Goal: Information Seeking & Learning: Learn about a topic

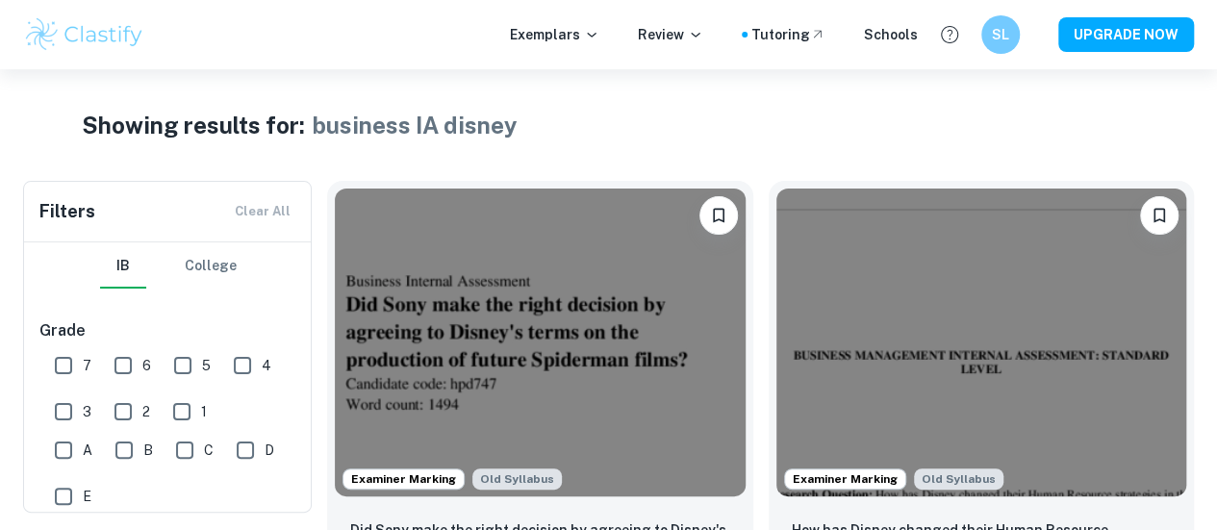
click at [78, 41] on img at bounding box center [84, 34] width 122 height 38
click at [425, 127] on h1 "business IA disney" at bounding box center [415, 125] width 205 height 35
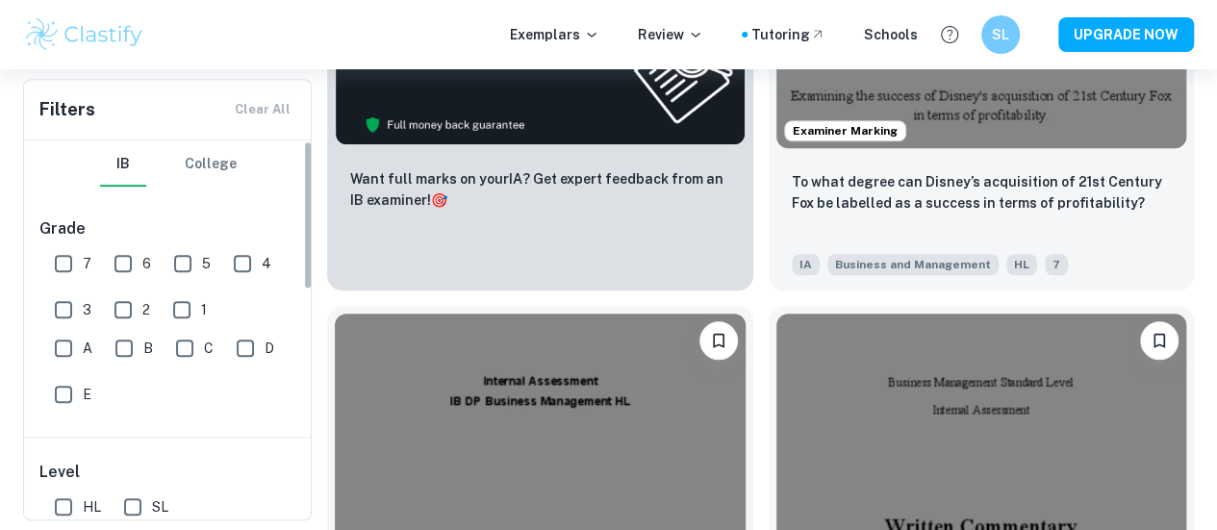
click at [273, 107] on div "Filters Clear All" at bounding box center [167, 110] width 287 height 60
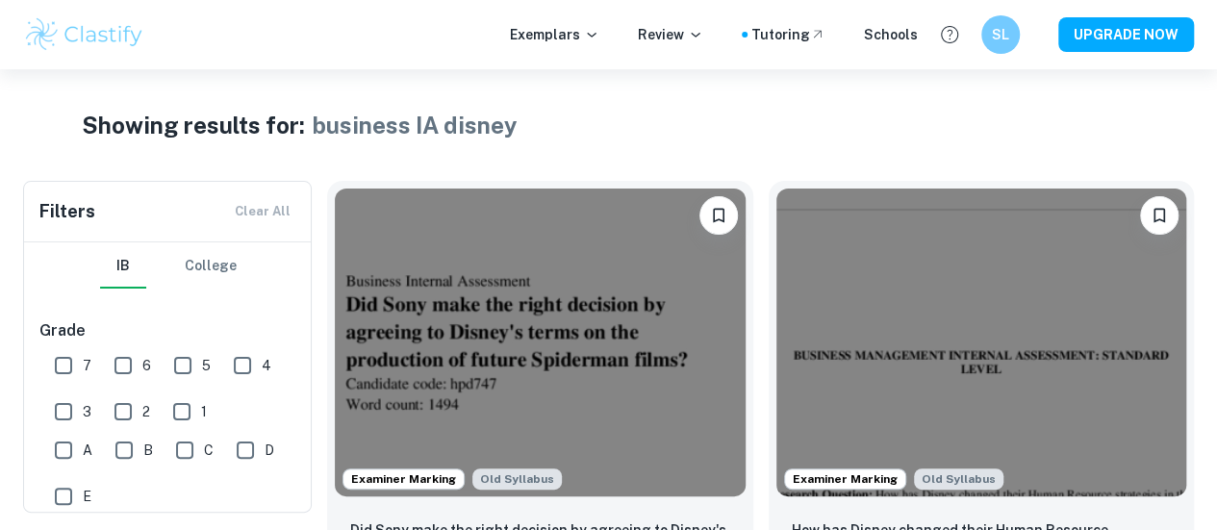
click at [50, 44] on img at bounding box center [84, 34] width 122 height 38
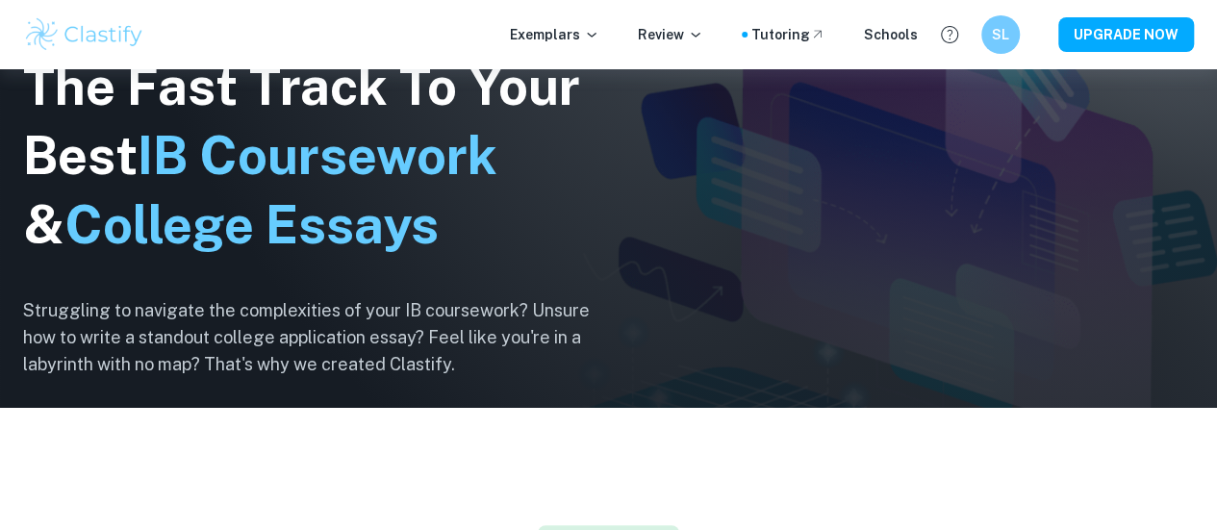
scroll to position [125, 0]
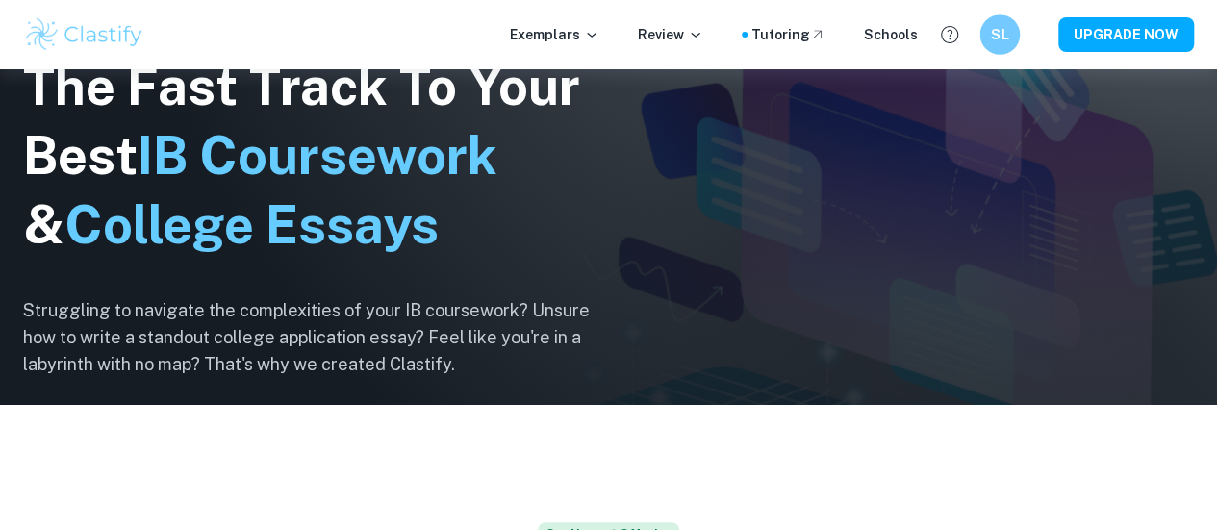
click at [993, 47] on div "SL" at bounding box center [999, 34] width 40 height 40
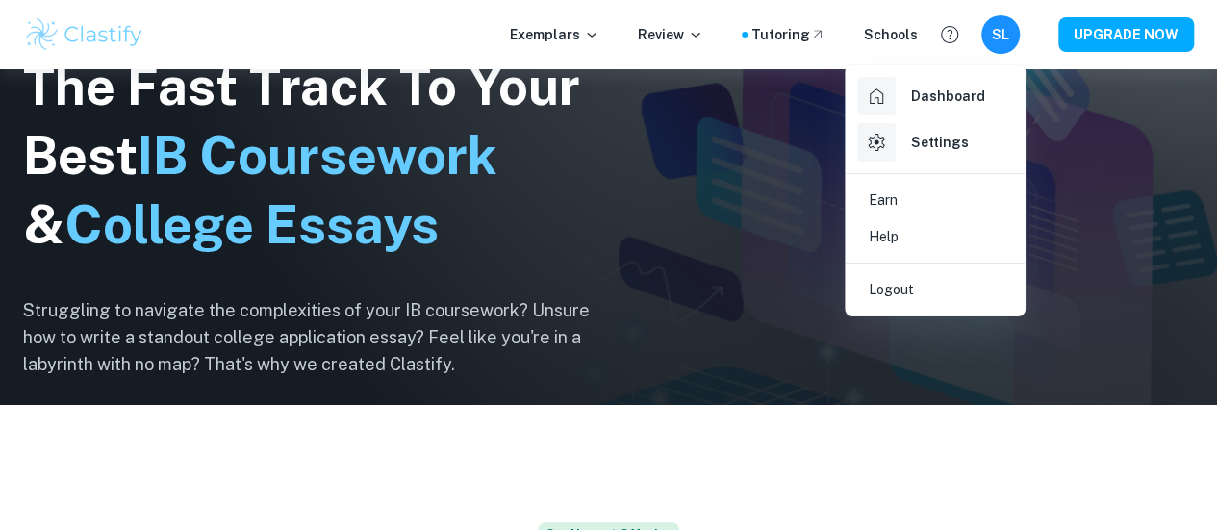
click at [993, 47] on div at bounding box center [608, 265] width 1217 height 530
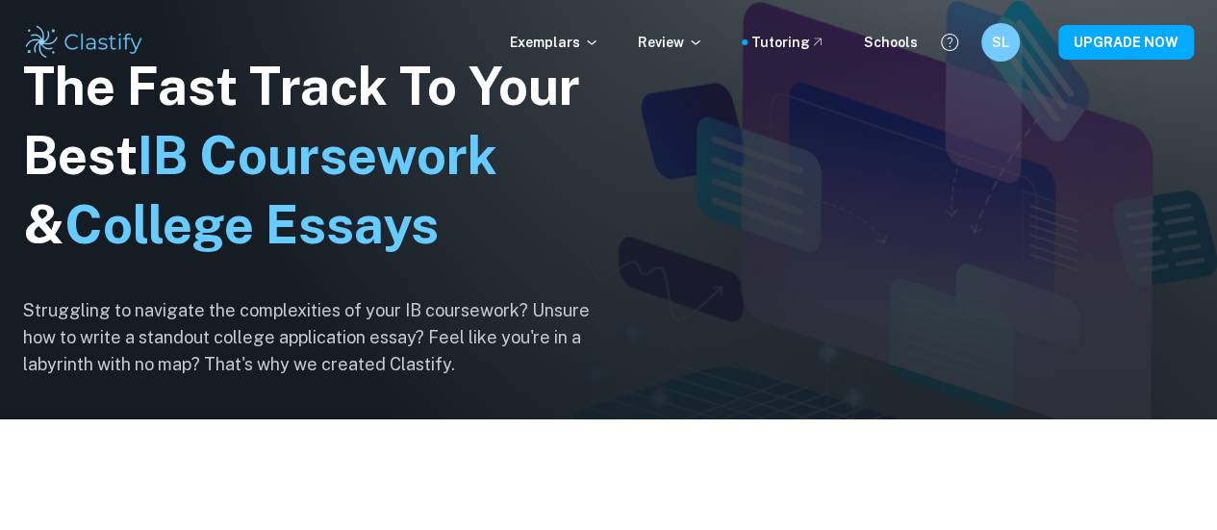
scroll to position [0, 0]
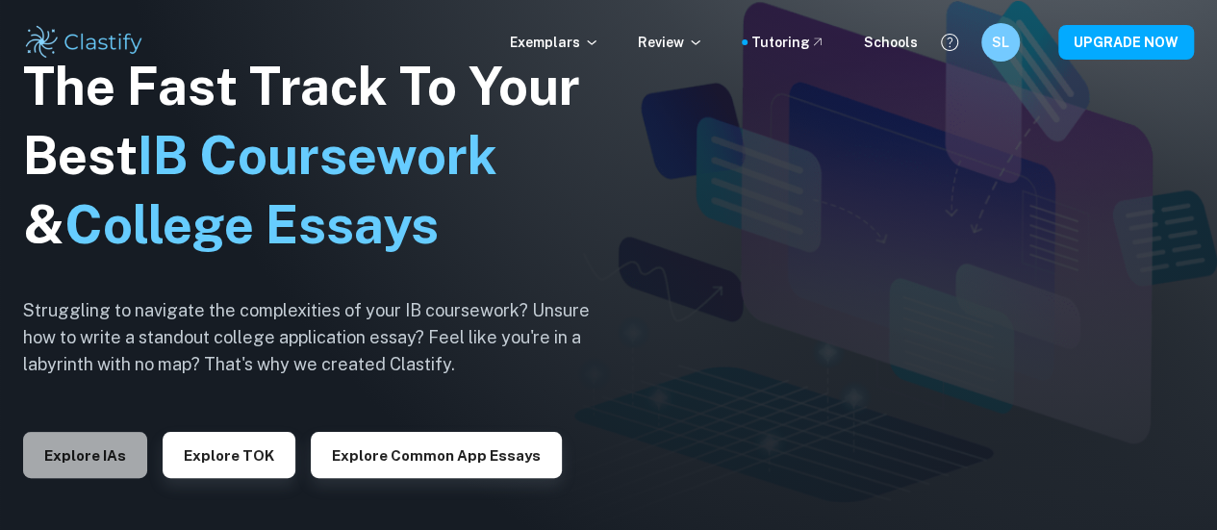
click at [110, 454] on button "Explore IAs" at bounding box center [85, 455] width 124 height 46
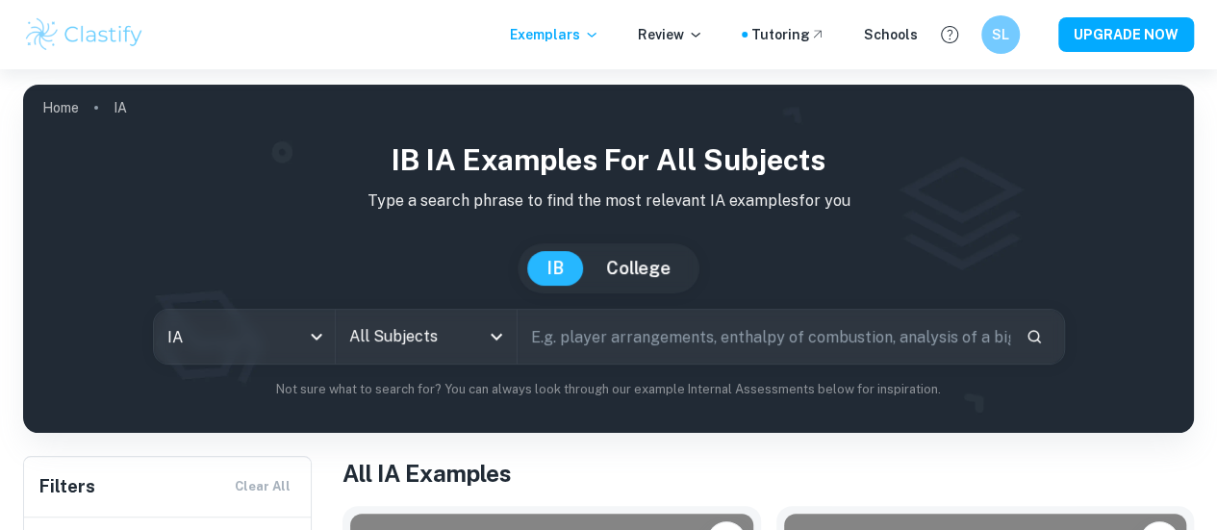
click at [609, 361] on input "text" at bounding box center [763, 337] width 492 height 54
type input "biology"
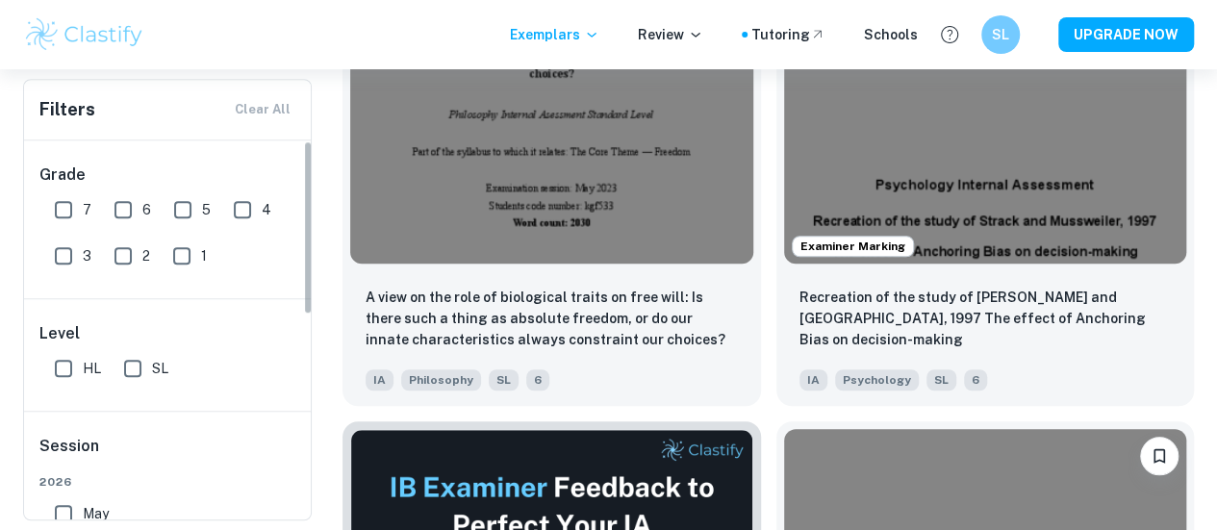
scroll to position [562, 0]
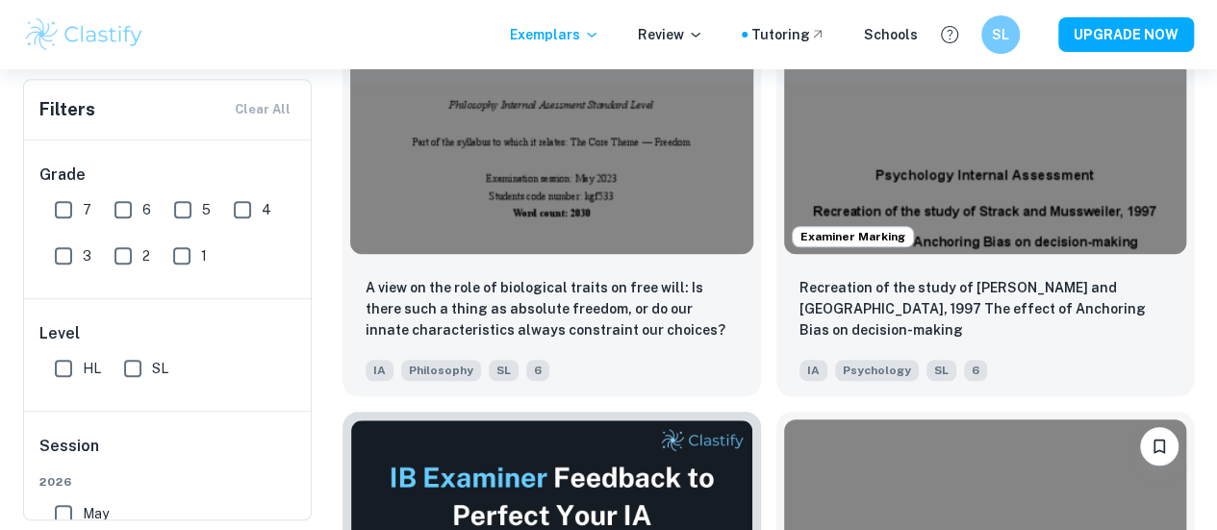
click at [125, 375] on input "SL" at bounding box center [132, 368] width 38 height 38
checkbox input "true"
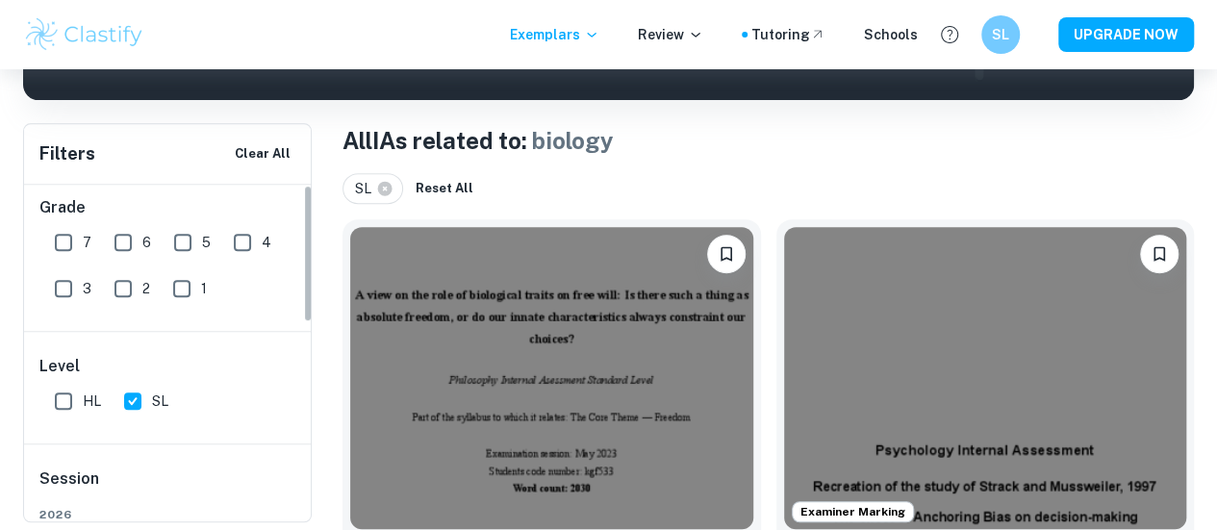
scroll to position [0, 0]
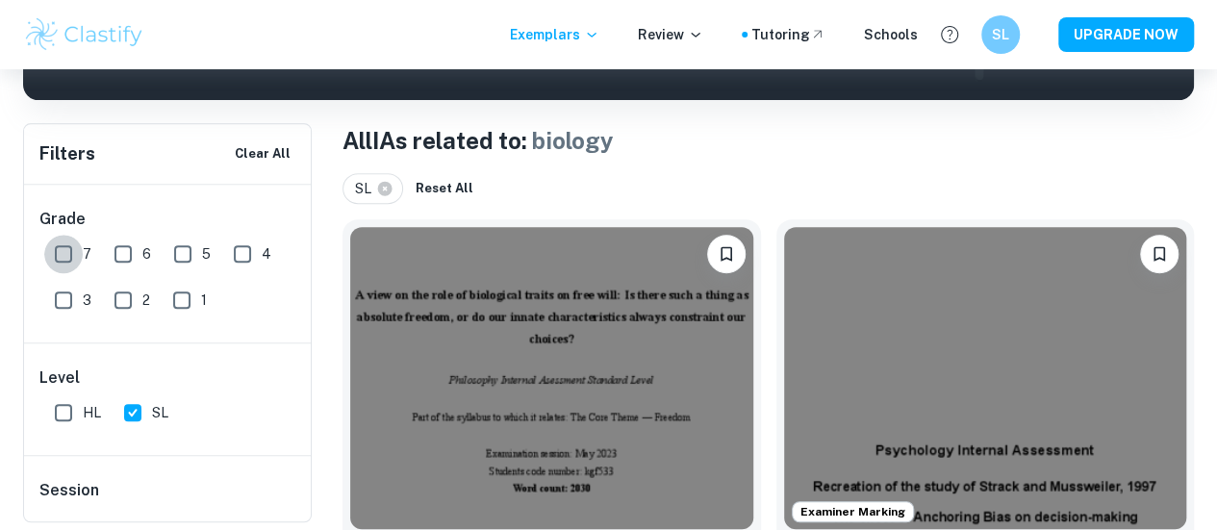
click at [73, 257] on input "7" at bounding box center [63, 254] width 38 height 38
checkbox input "true"
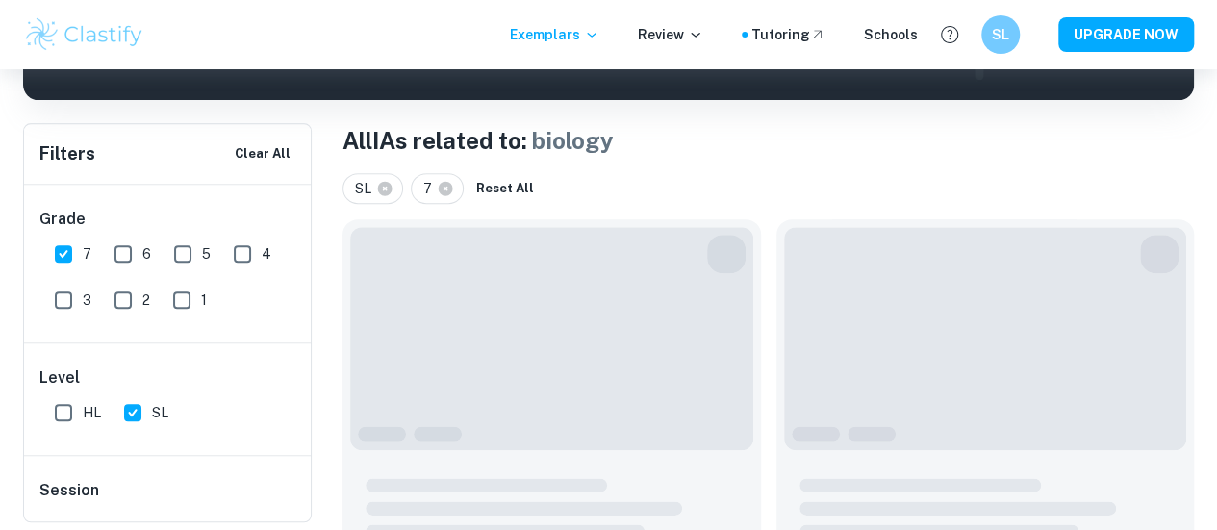
click at [115, 259] on input "6" at bounding box center [123, 254] width 38 height 38
checkbox input "true"
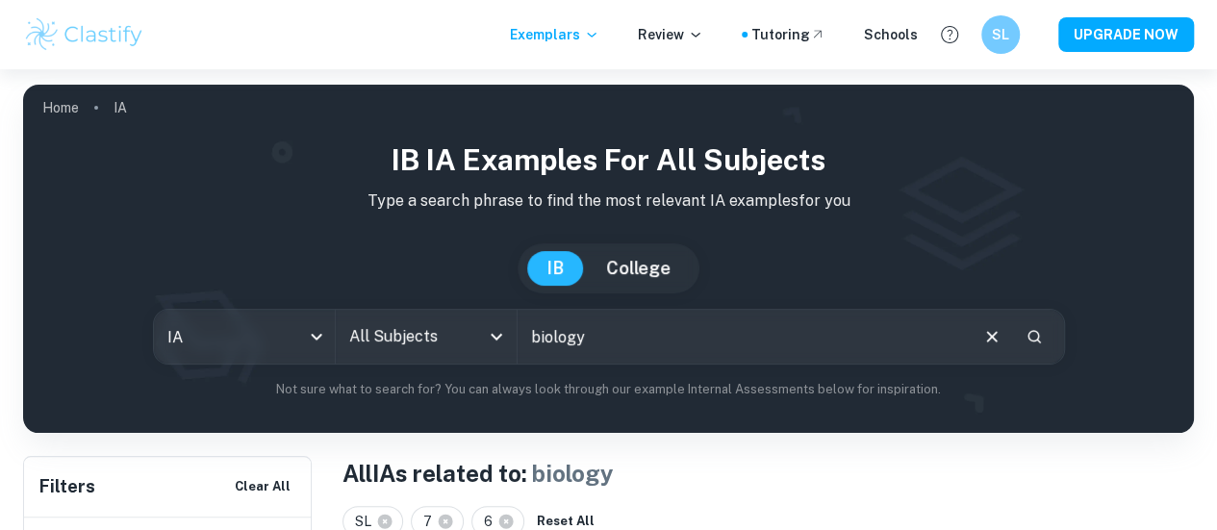
scroll to position [444, 0]
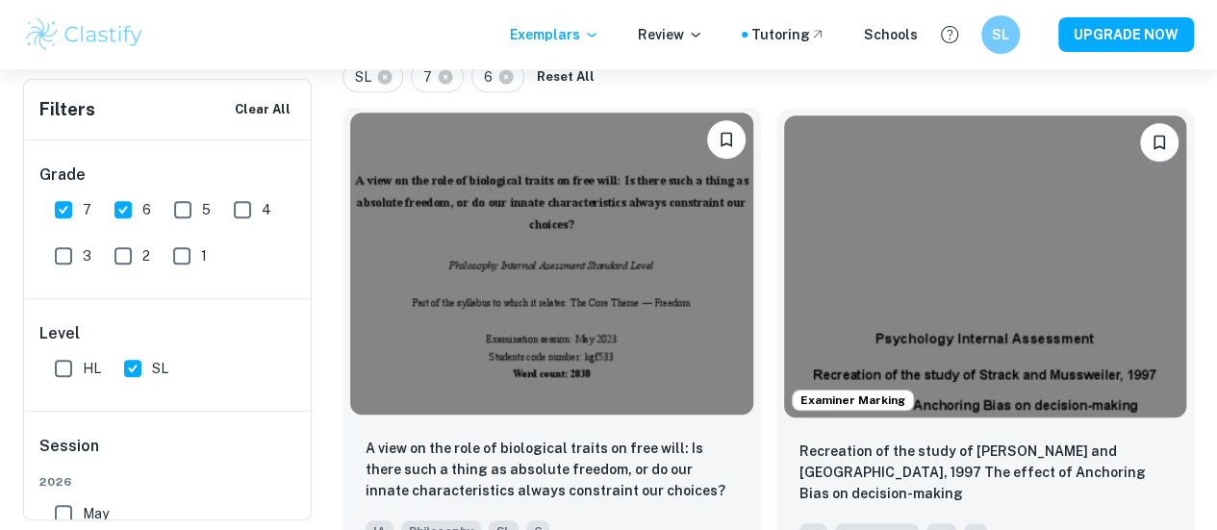
click at [496, 239] on img at bounding box center [551, 264] width 403 height 302
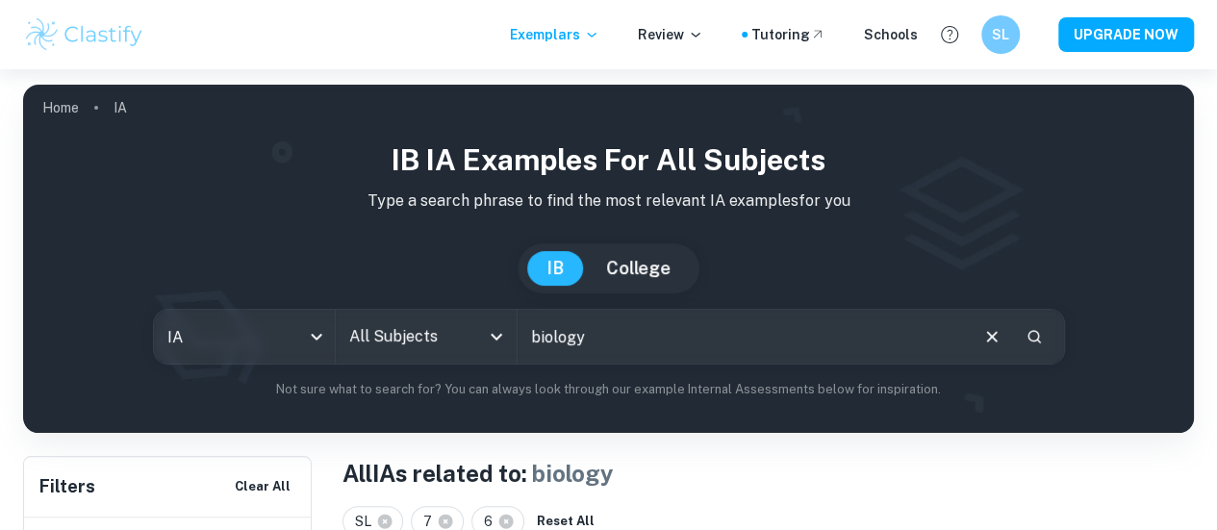
click at [448, 316] on div "All Subjects" at bounding box center [426, 337] width 181 height 54
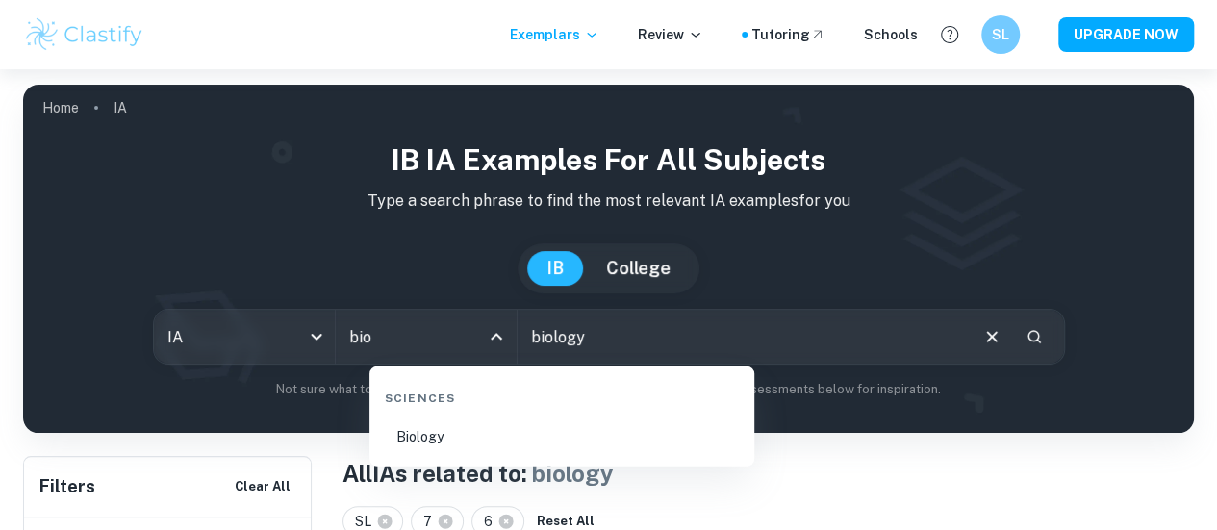
click at [494, 432] on li "Biology" at bounding box center [561, 437] width 369 height 44
type input "Biology"
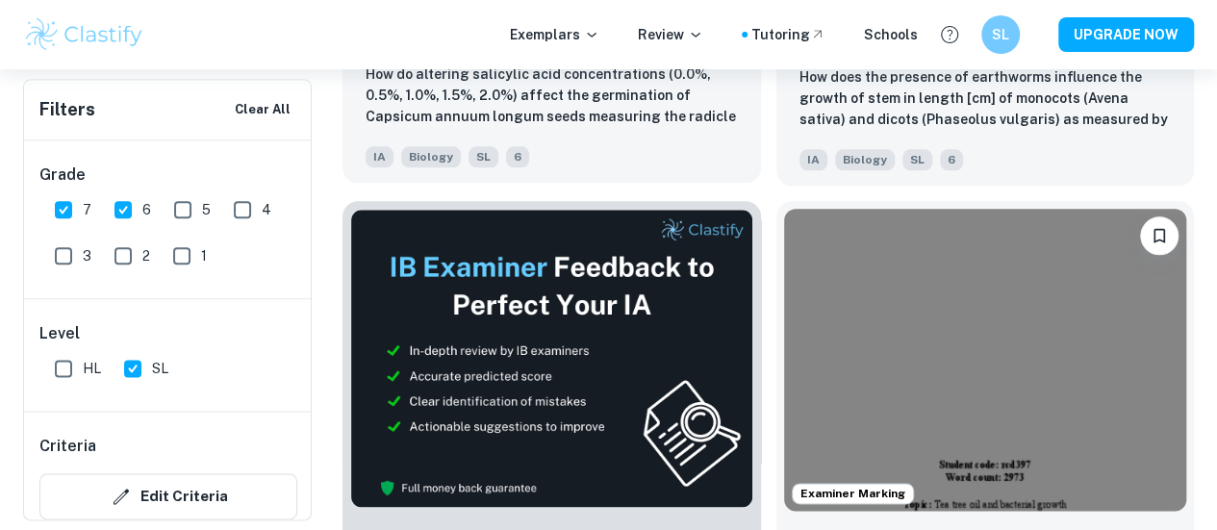
scroll to position [1018, 0]
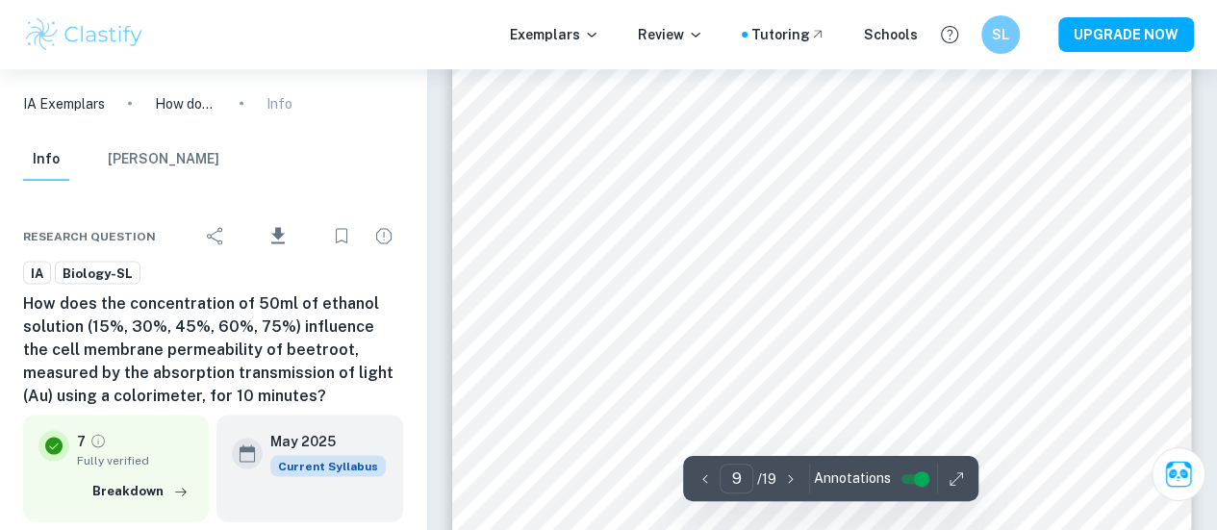
scroll to position [9046, 0]
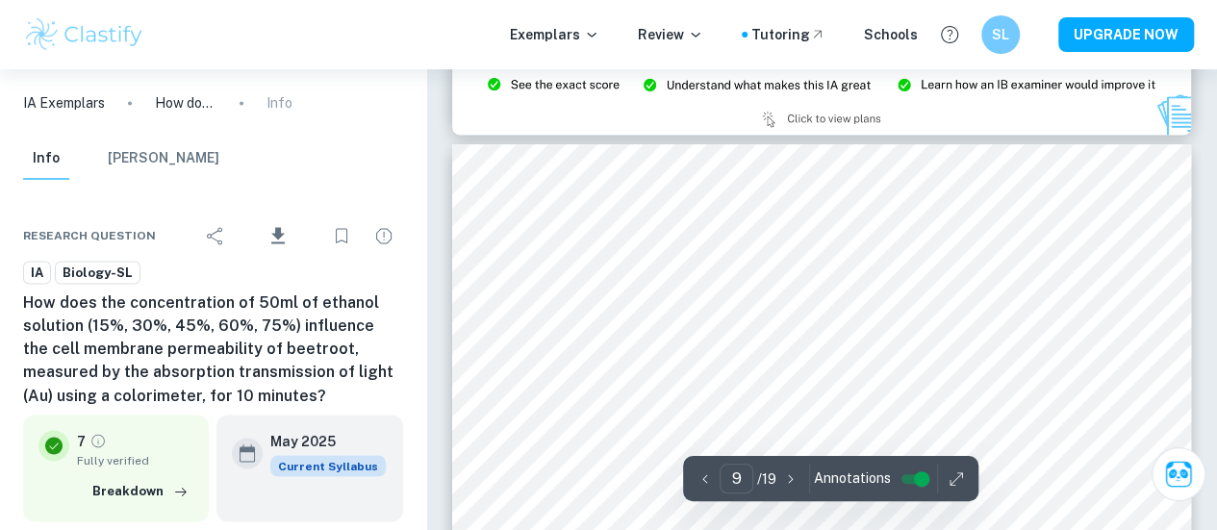
type input "8"
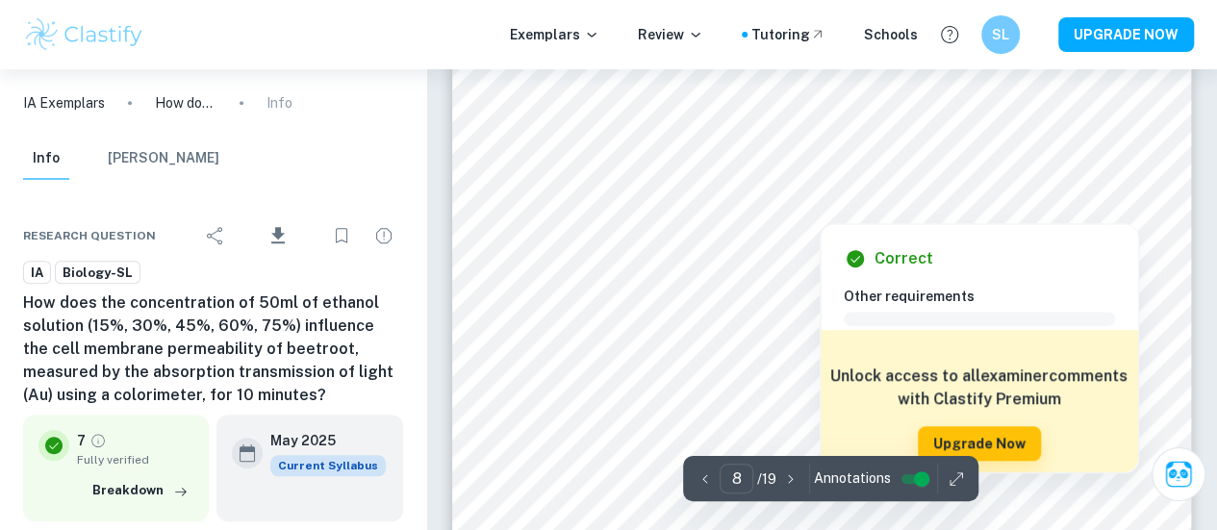
scroll to position [7900, 0]
